Goal: Information Seeking & Learning: Learn about a topic

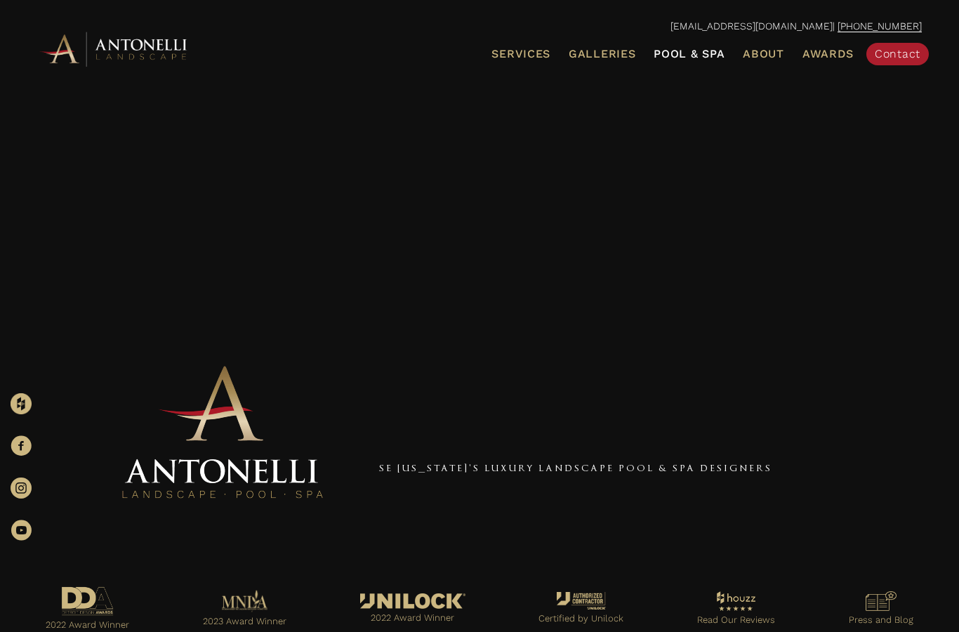
click at [691, 62] on link "Pool & Spa" at bounding box center [689, 54] width 82 height 18
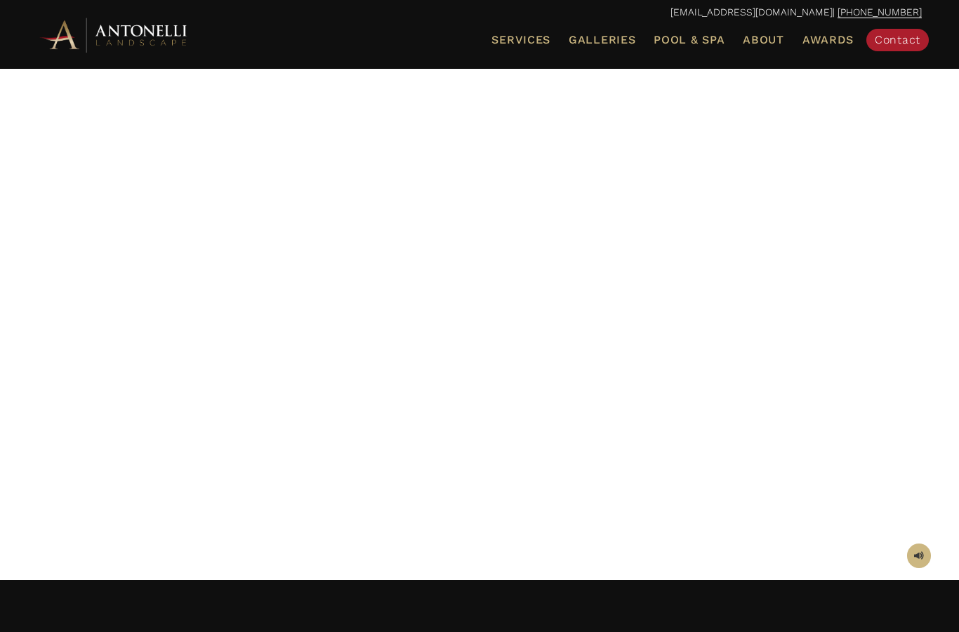
click at [698, 40] on span "Pool & Spa" at bounding box center [689, 39] width 71 height 13
click at [696, 34] on span "Pool & Spa" at bounding box center [689, 39] width 71 height 13
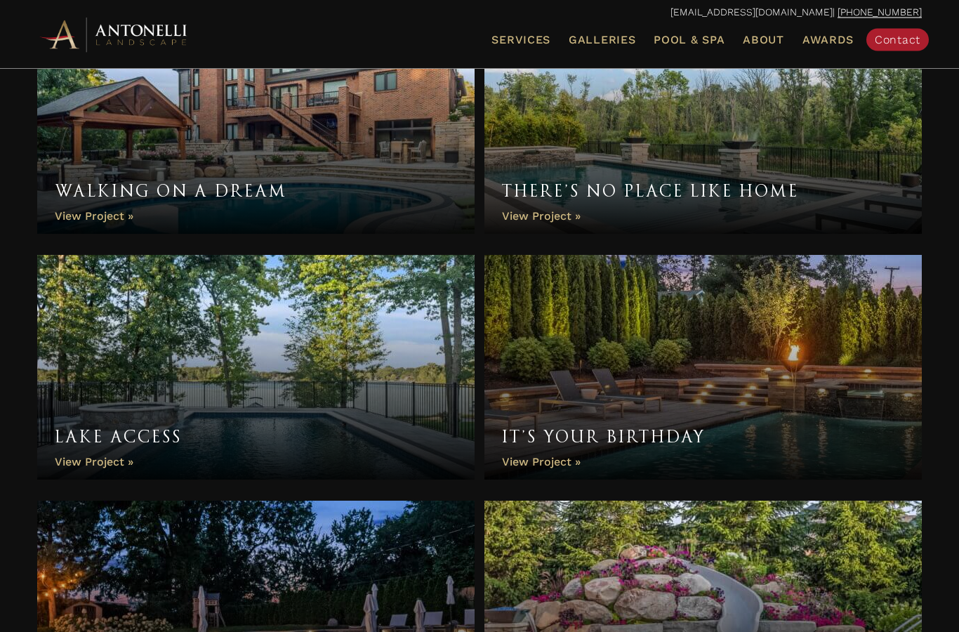
scroll to position [818, 0]
click at [538, 456] on link "It’s Your Birthday" at bounding box center [702, 367] width 437 height 225
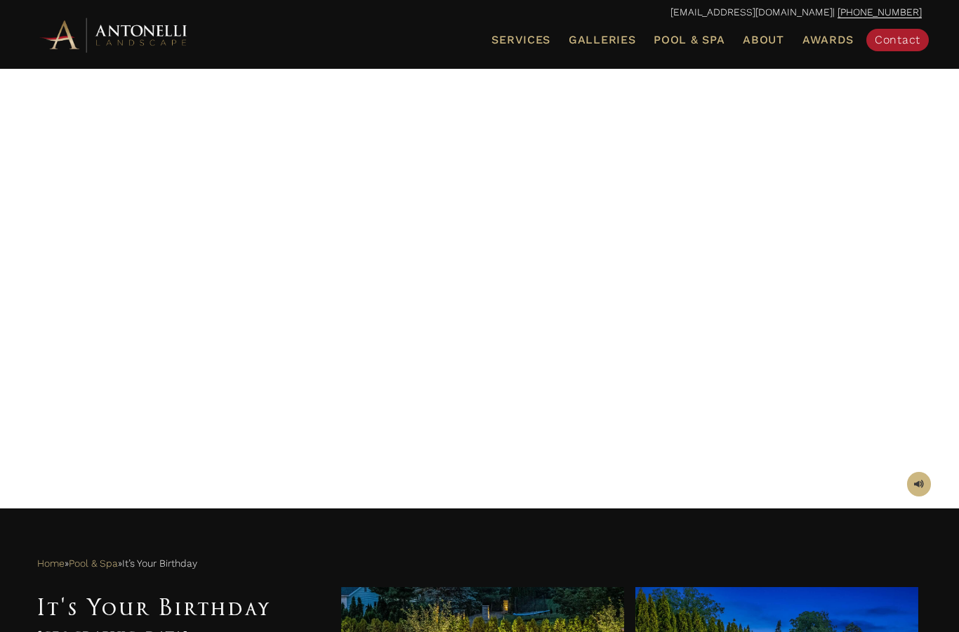
scroll to position [80, 0]
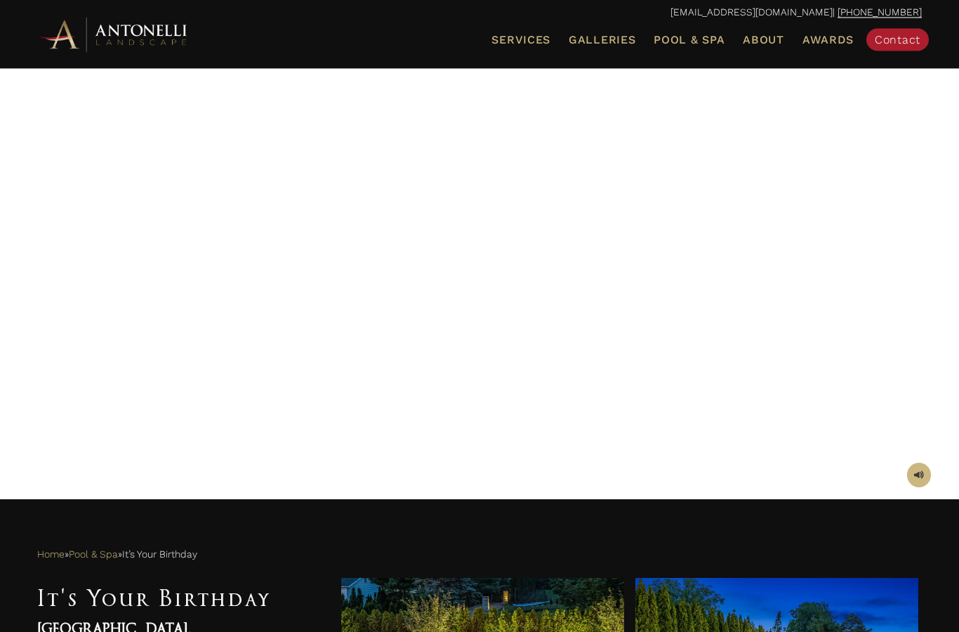
click at [917, 472] on span at bounding box center [919, 475] width 10 height 13
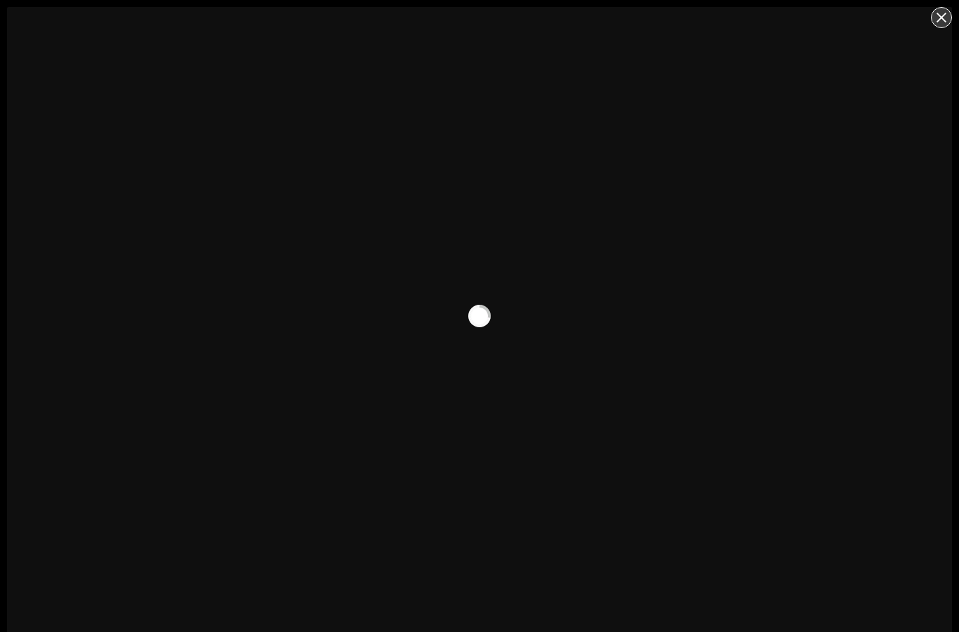
scroll to position [7, 0]
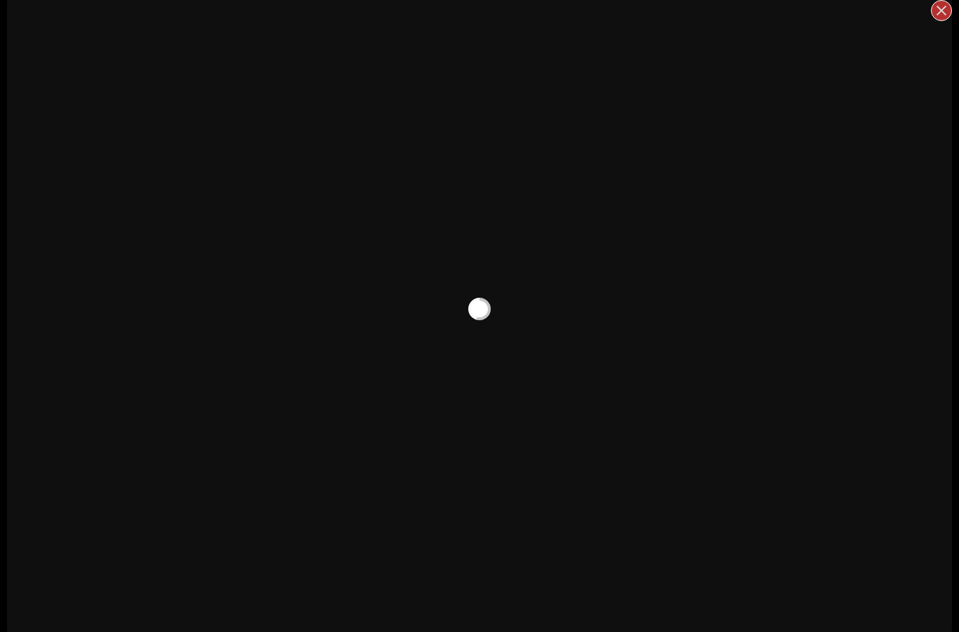
click at [950, 9] on div "Close" at bounding box center [941, 10] width 21 height 21
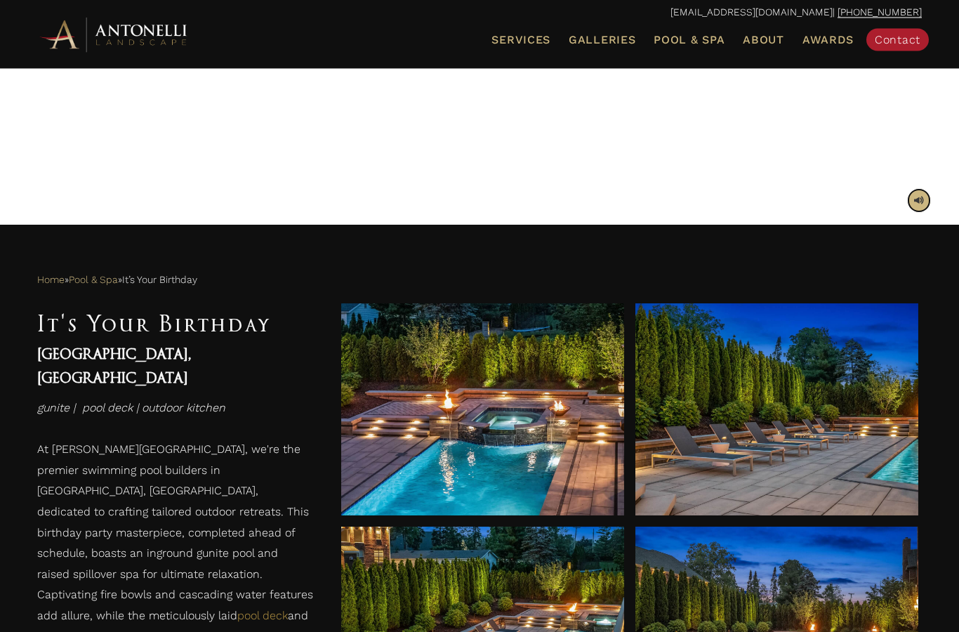
scroll to position [357, 0]
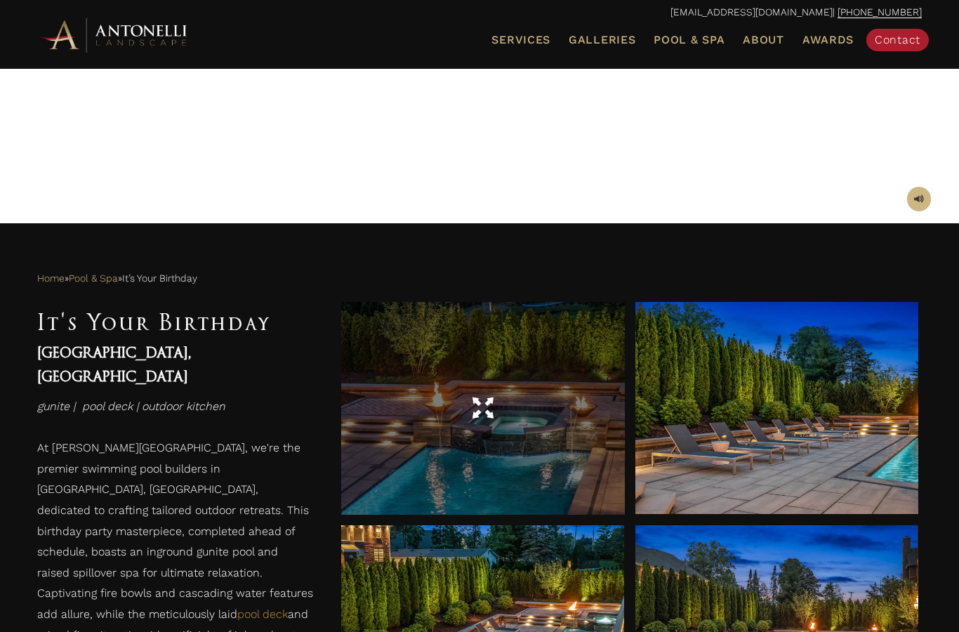
click at [548, 414] on div at bounding box center [482, 408] width 283 height 39
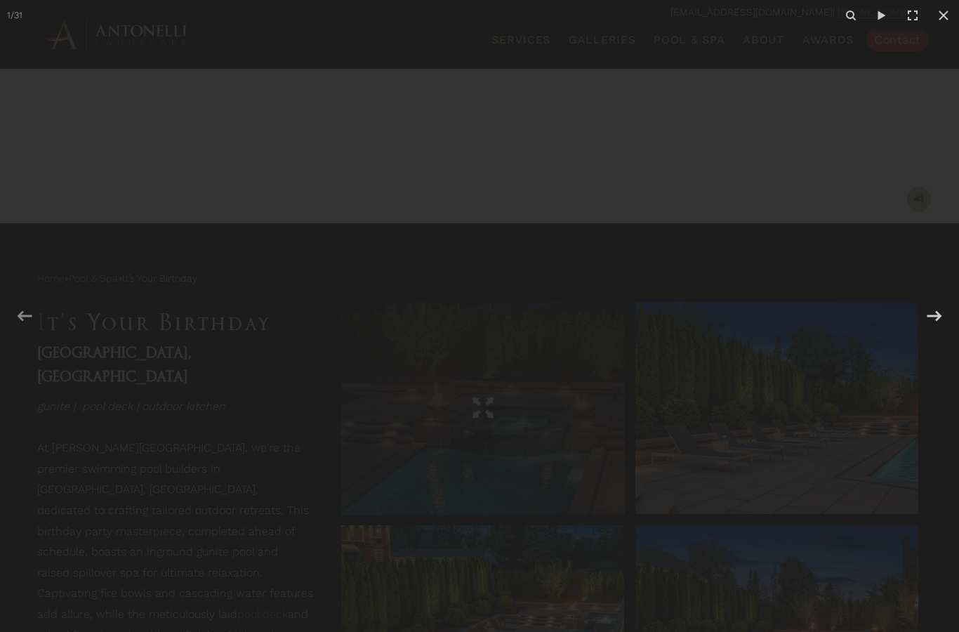
scroll to position [14, 0]
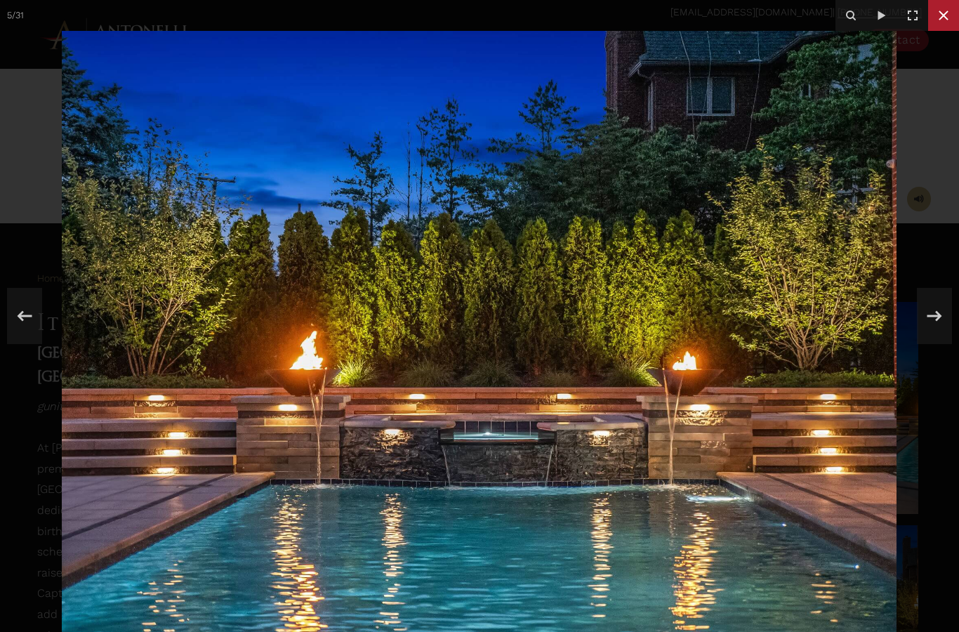
click at [943, 21] on icon at bounding box center [943, 15] width 17 height 17
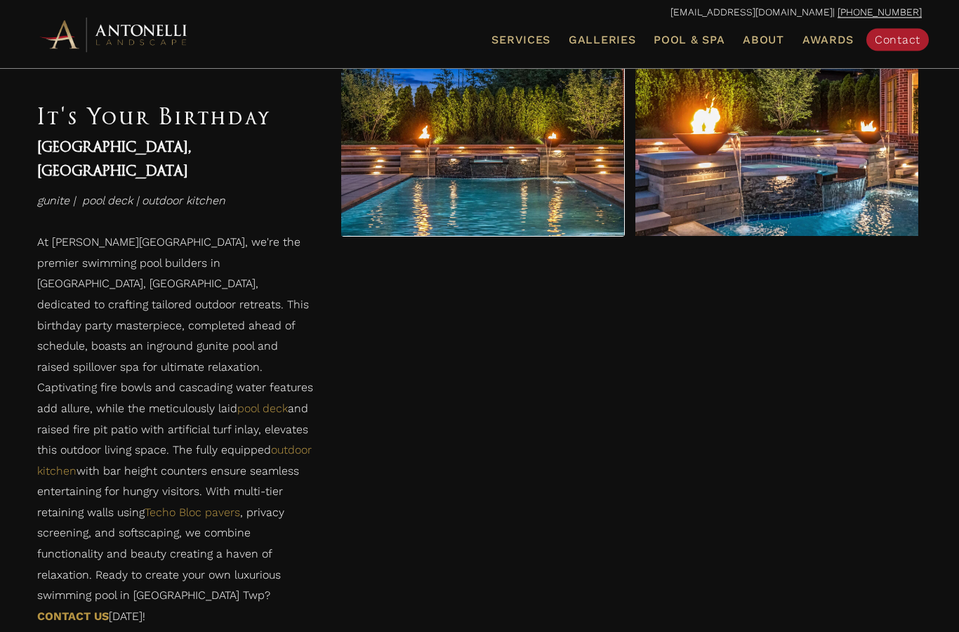
scroll to position [1082, 0]
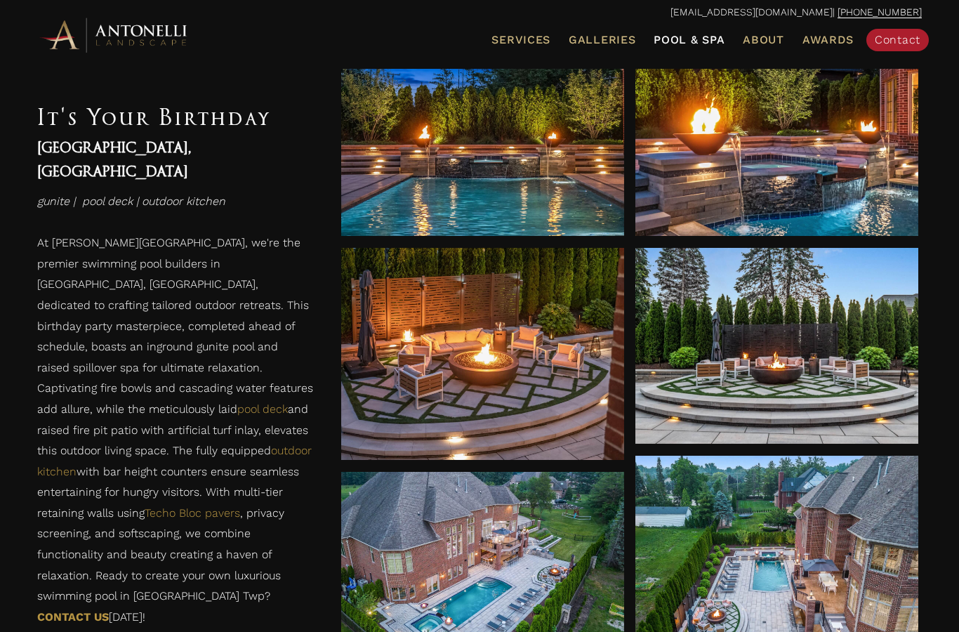
click at [710, 46] on link "Pool & Spa" at bounding box center [689, 40] width 82 height 18
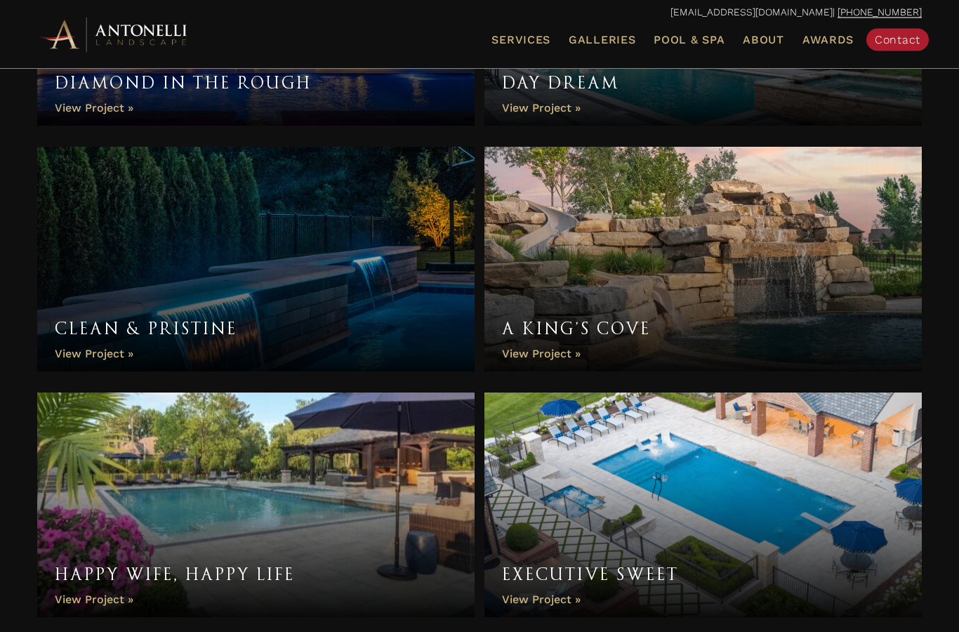
scroll to position [1676, 0]
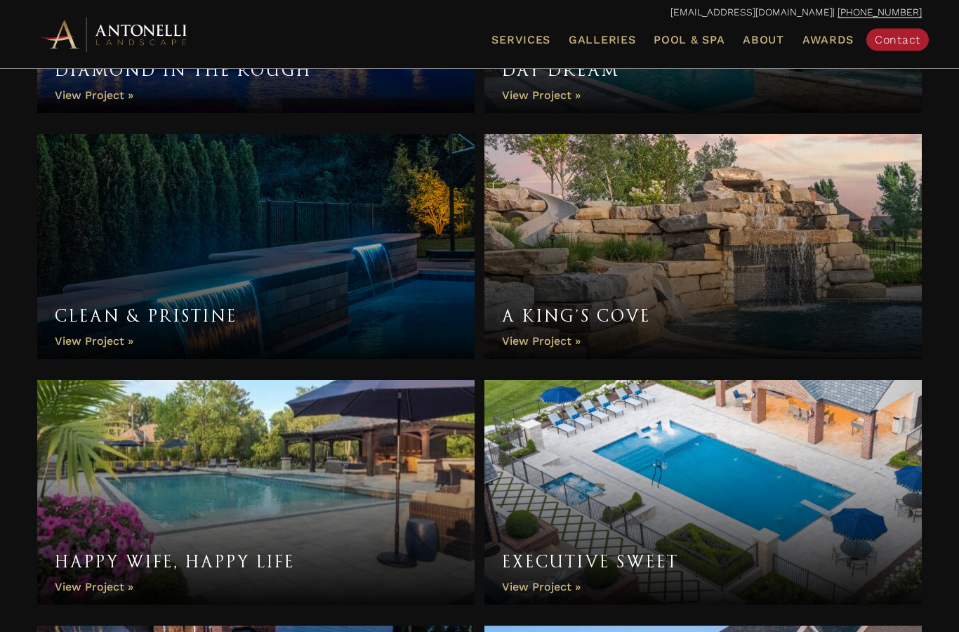
click at [549, 590] on link "Executive Sweet" at bounding box center [702, 492] width 437 height 225
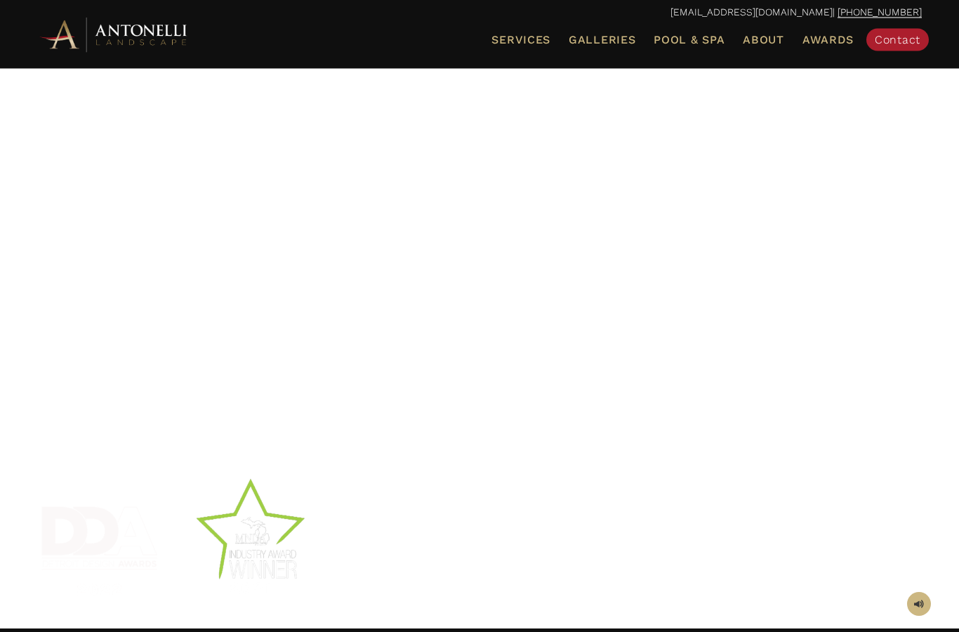
click at [920, 596] on link at bounding box center [919, 604] width 24 height 25
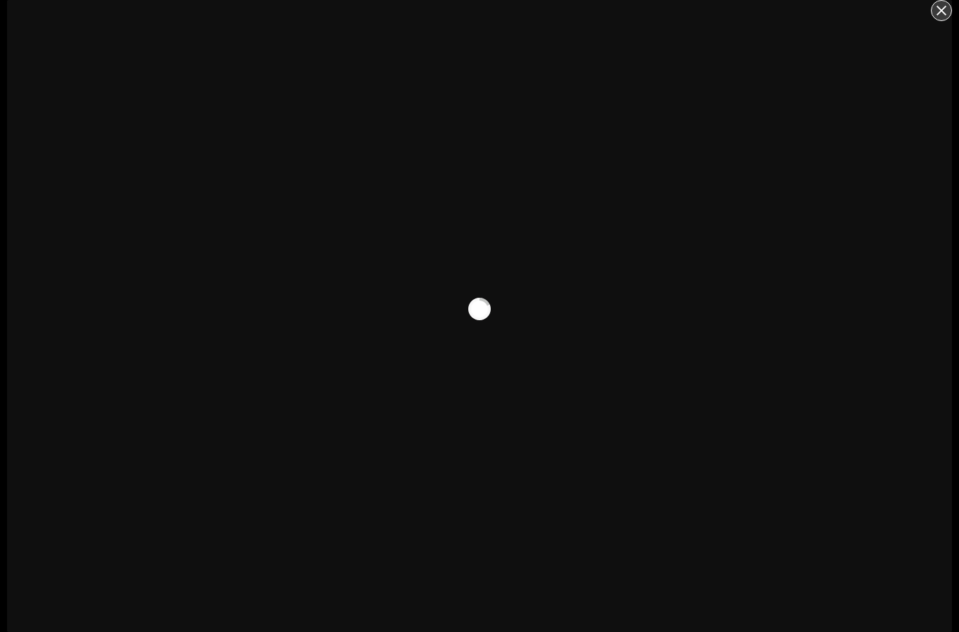
scroll to position [6, 0]
